Goal: Transaction & Acquisition: Purchase product/service

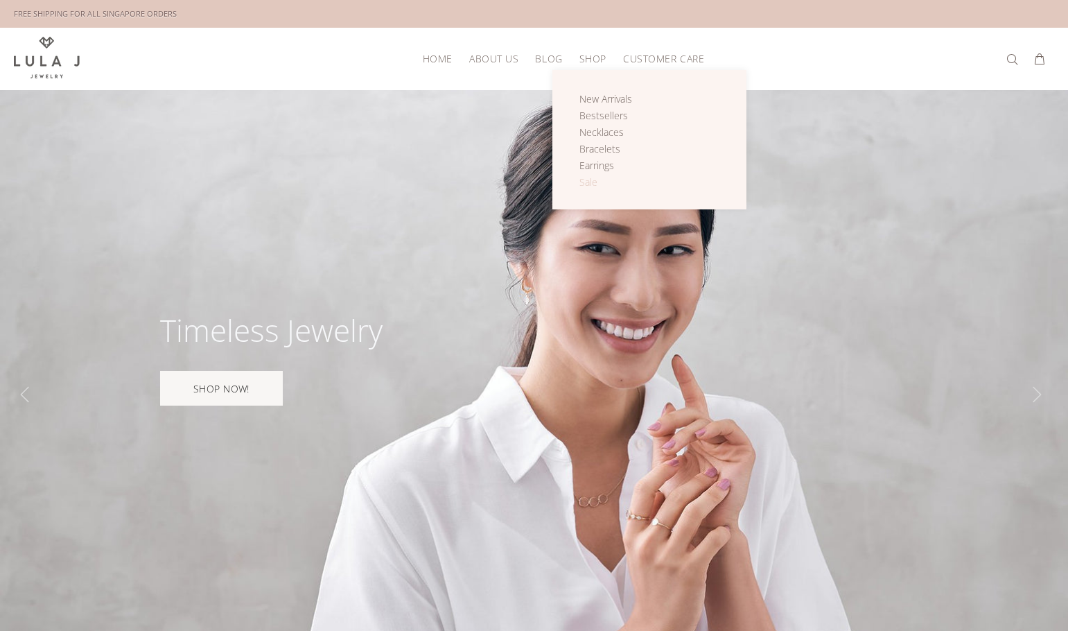
click at [596, 184] on span "Sale" at bounding box center [588, 181] width 18 height 13
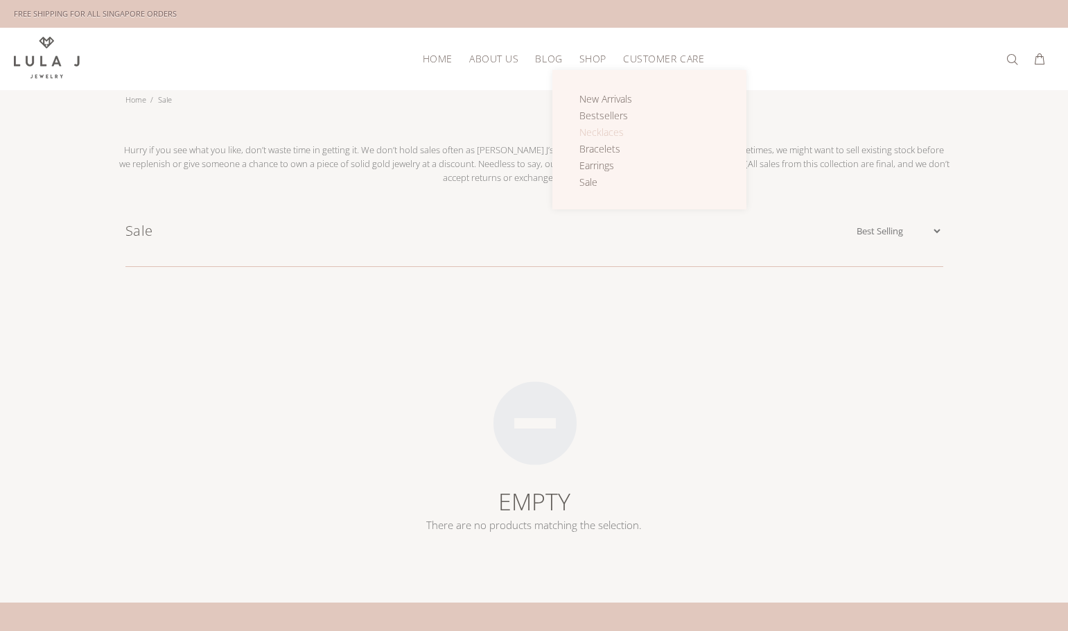
click at [612, 132] on span "Necklaces" at bounding box center [601, 131] width 44 height 13
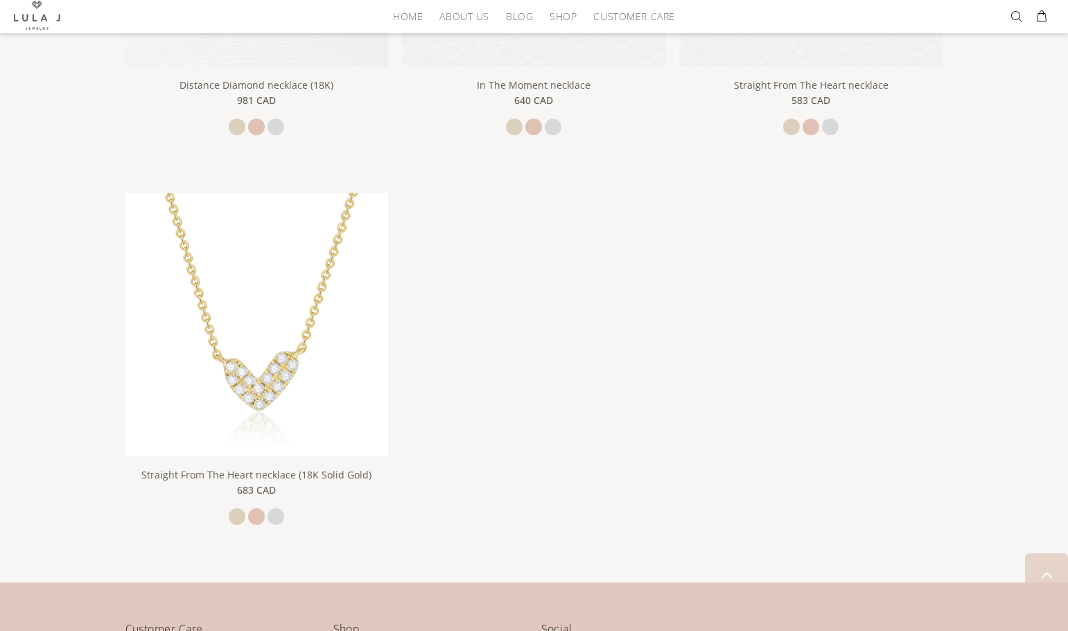
scroll to position [2186, 0]
